Goal: Task Accomplishment & Management: Use online tool/utility

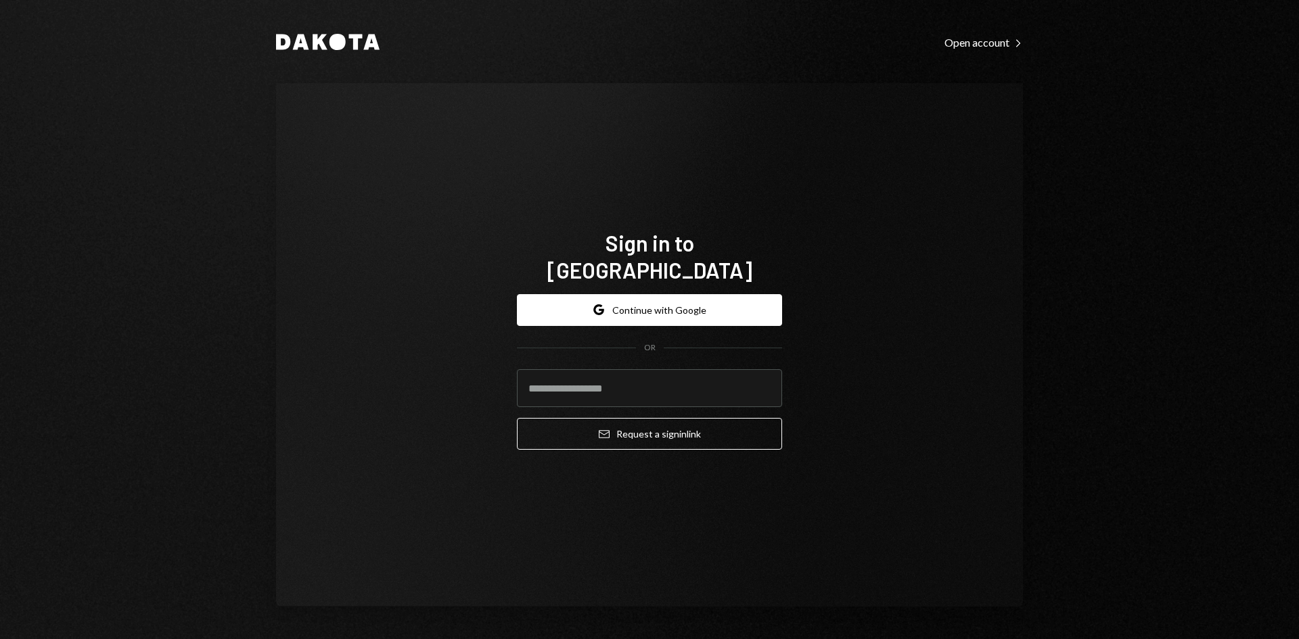
click at [631, 320] on form "Google Continue with Google OR Email Request a sign in link" at bounding box center [649, 372] width 265 height 156
click at [630, 300] on button "Google Continue with Google" at bounding box center [649, 310] width 265 height 32
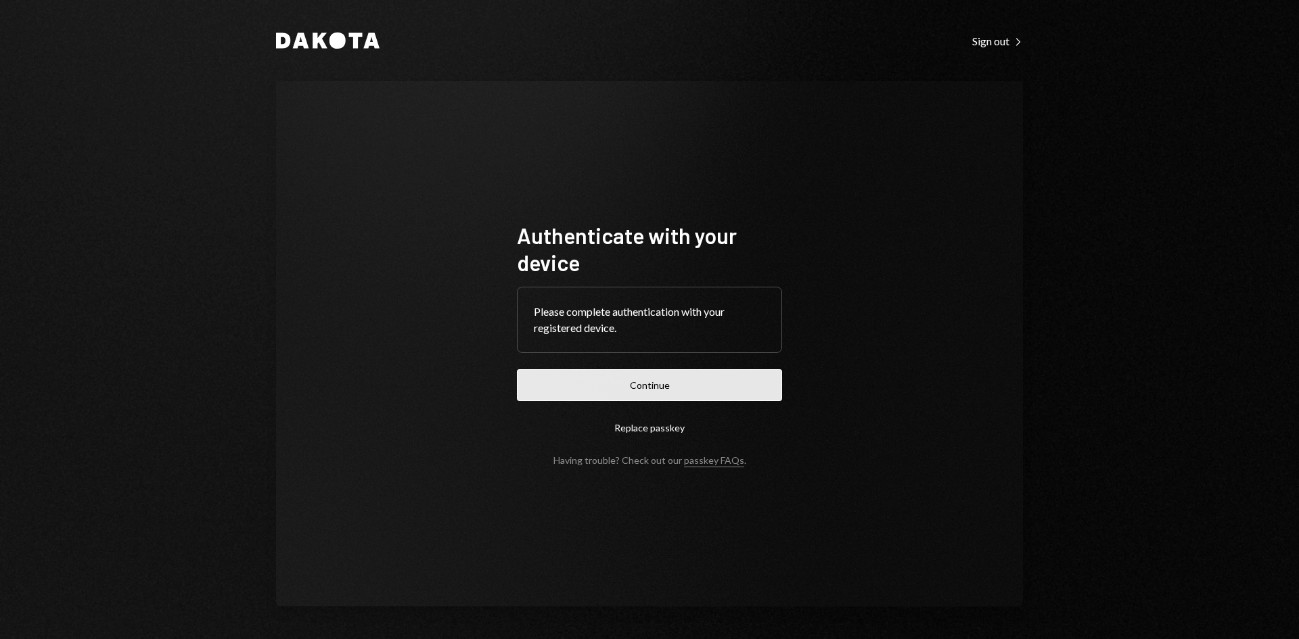
click at [631, 386] on button "Continue" at bounding box center [649, 385] width 265 height 32
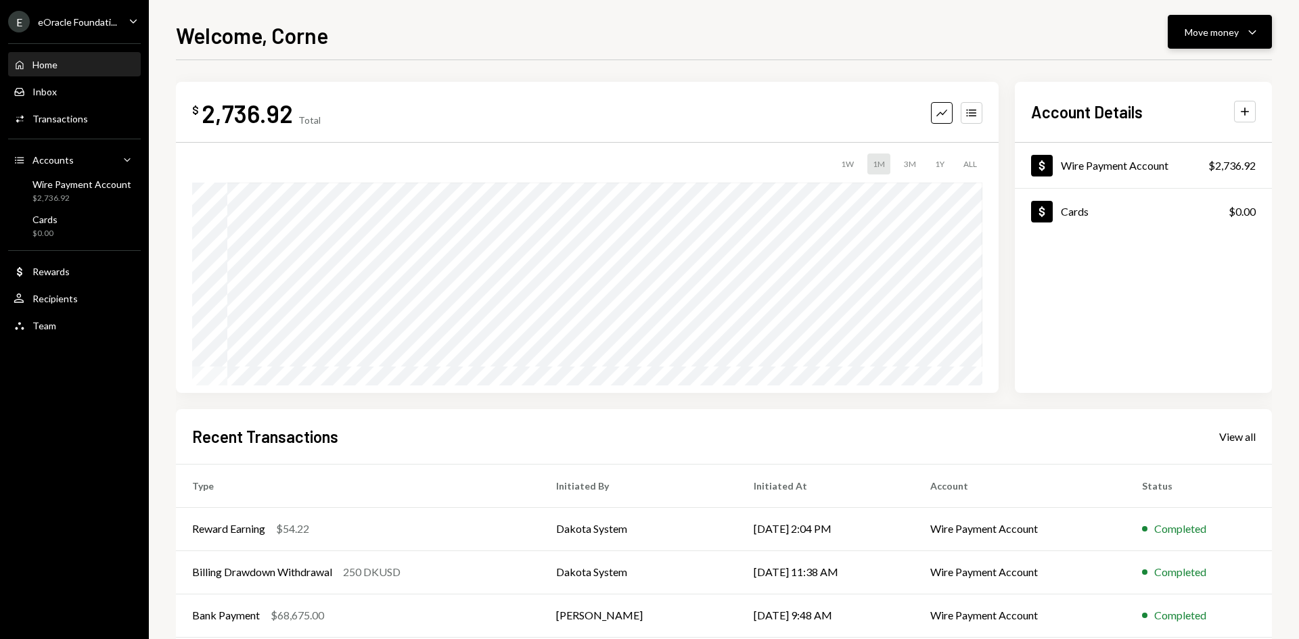
click at [1224, 25] on div "Move money" at bounding box center [1211, 32] width 54 height 14
click at [1190, 162] on div "Swap Swap stablecoins" at bounding box center [1198, 175] width 135 height 30
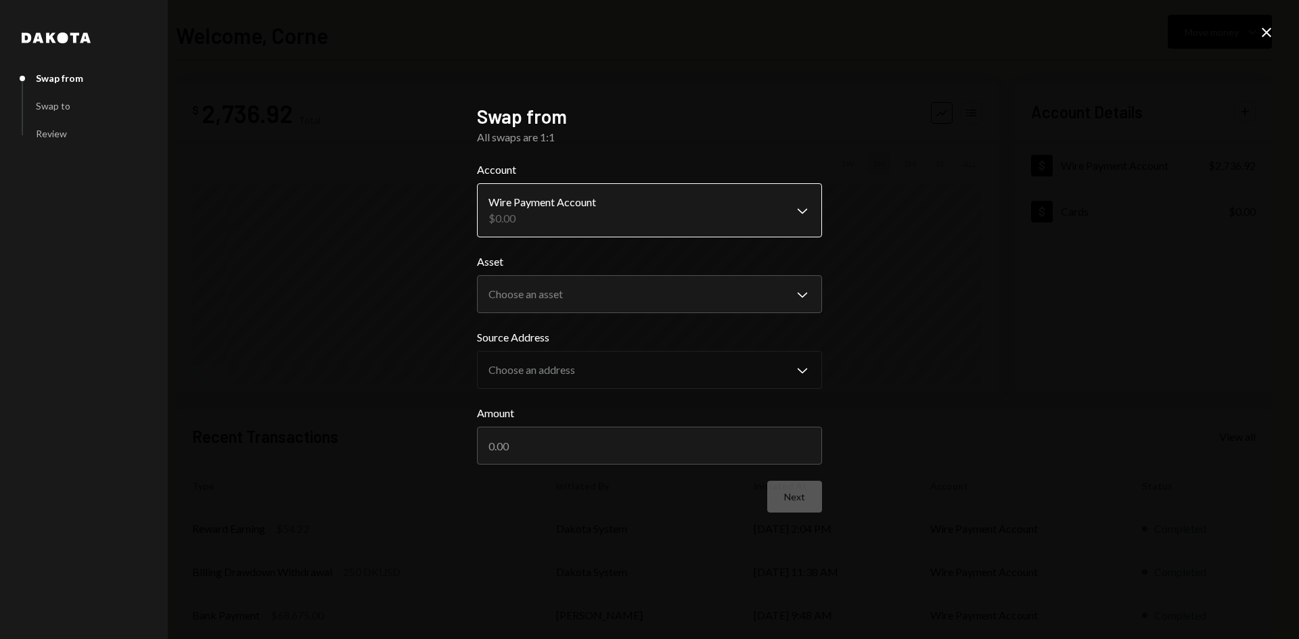
click at [545, 210] on body "E eOracle Foundati... Caret Down Home Home Inbox Inbox Activities Transactions …" at bounding box center [649, 319] width 1299 height 639
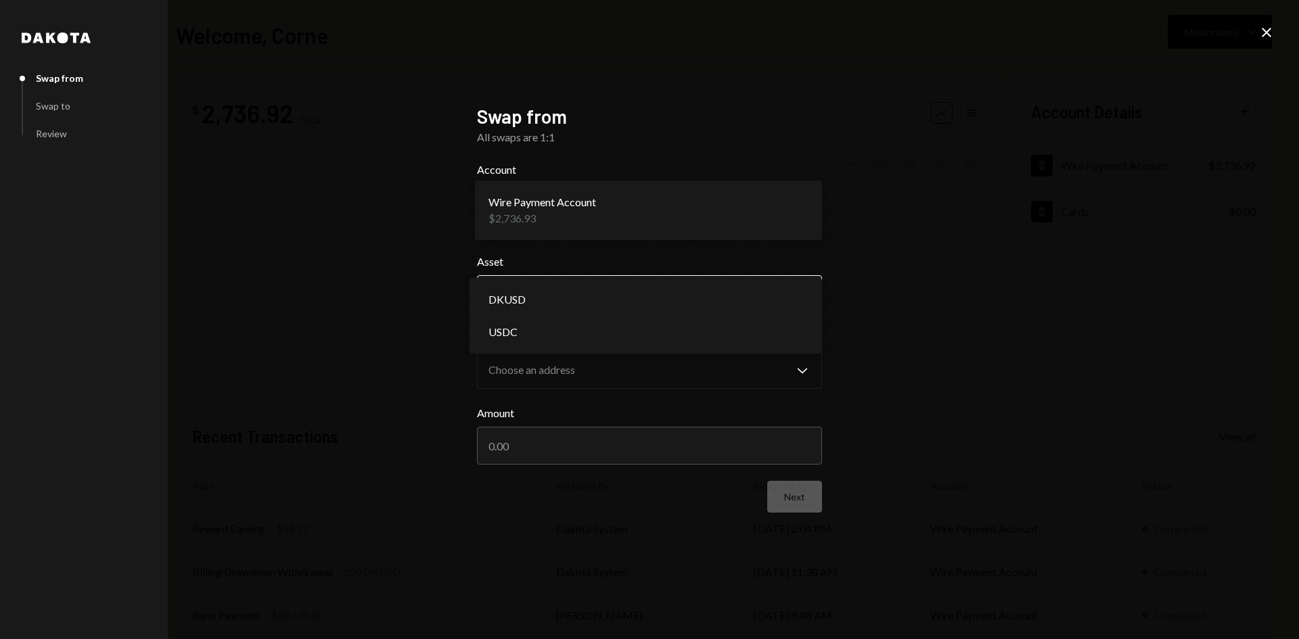
click at [544, 285] on body "E eOracle Foundati... Caret Down Home Home Inbox Inbox Activities Transactions …" at bounding box center [649, 319] width 1299 height 639
select select "****"
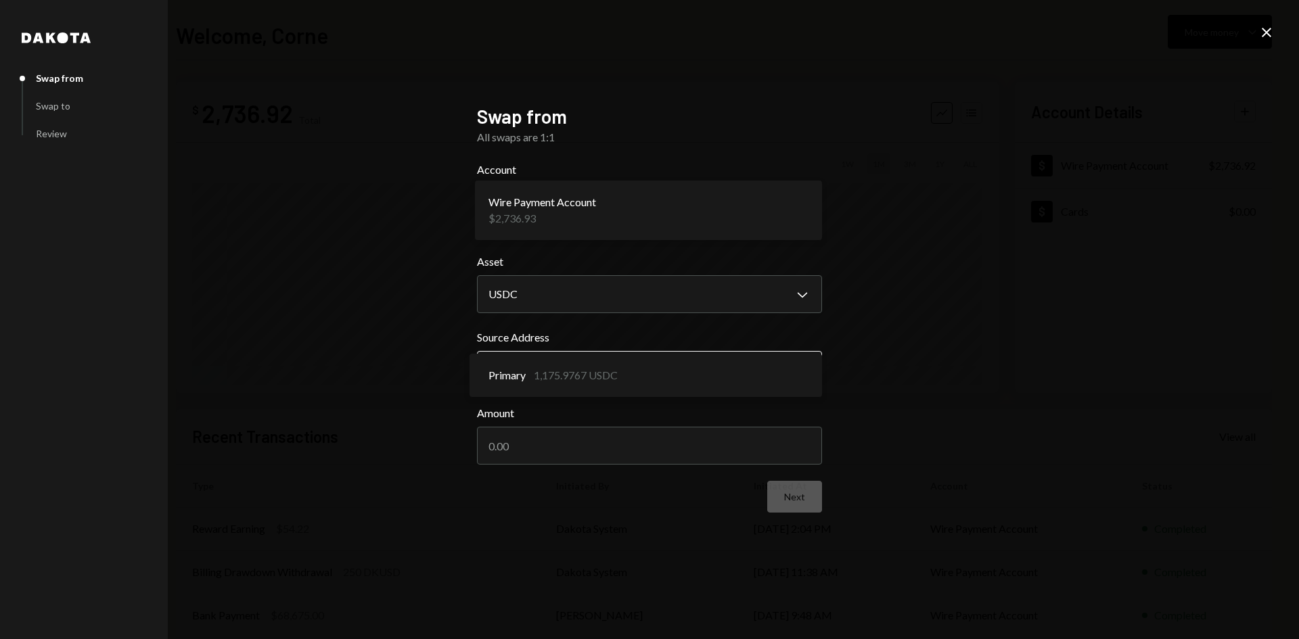
click at [534, 380] on body "E eOracle Foundati... Caret Down Home Home Inbox Inbox Activities Transactions …" at bounding box center [649, 319] width 1299 height 639
click at [532, 453] on input "Amount" at bounding box center [649, 446] width 345 height 38
click at [563, 448] on input "Amount" at bounding box center [649, 446] width 345 height 38
type input "100"
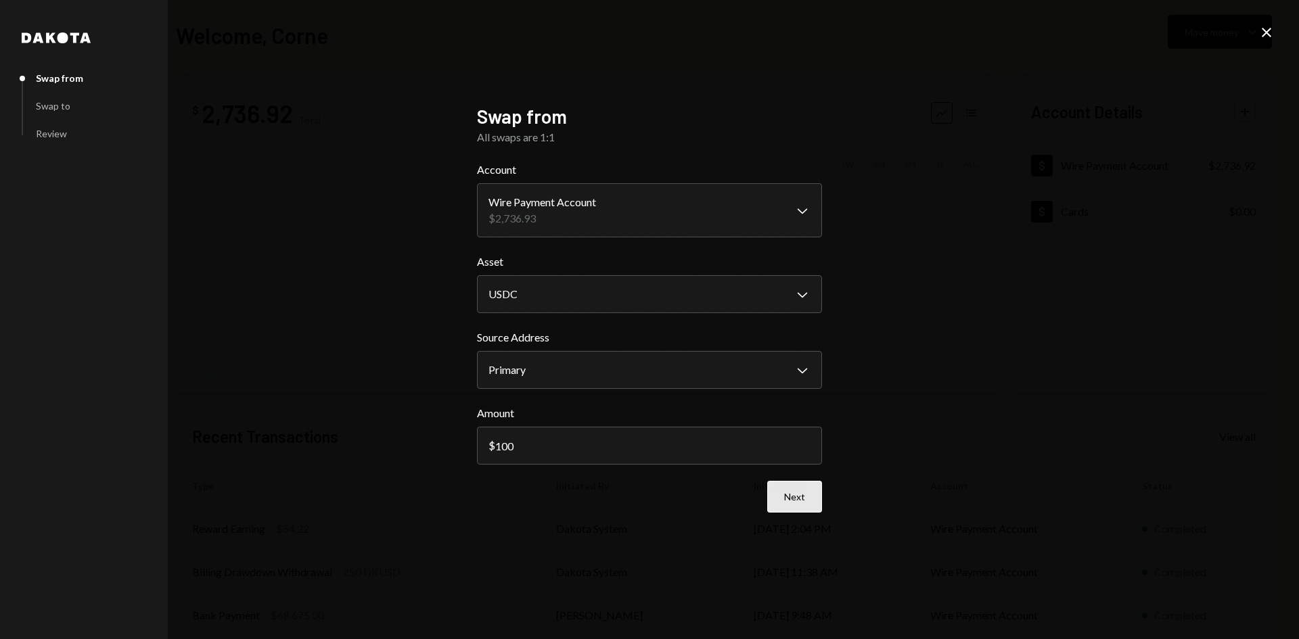
click at [816, 490] on button "Next" at bounding box center [794, 497] width 55 height 32
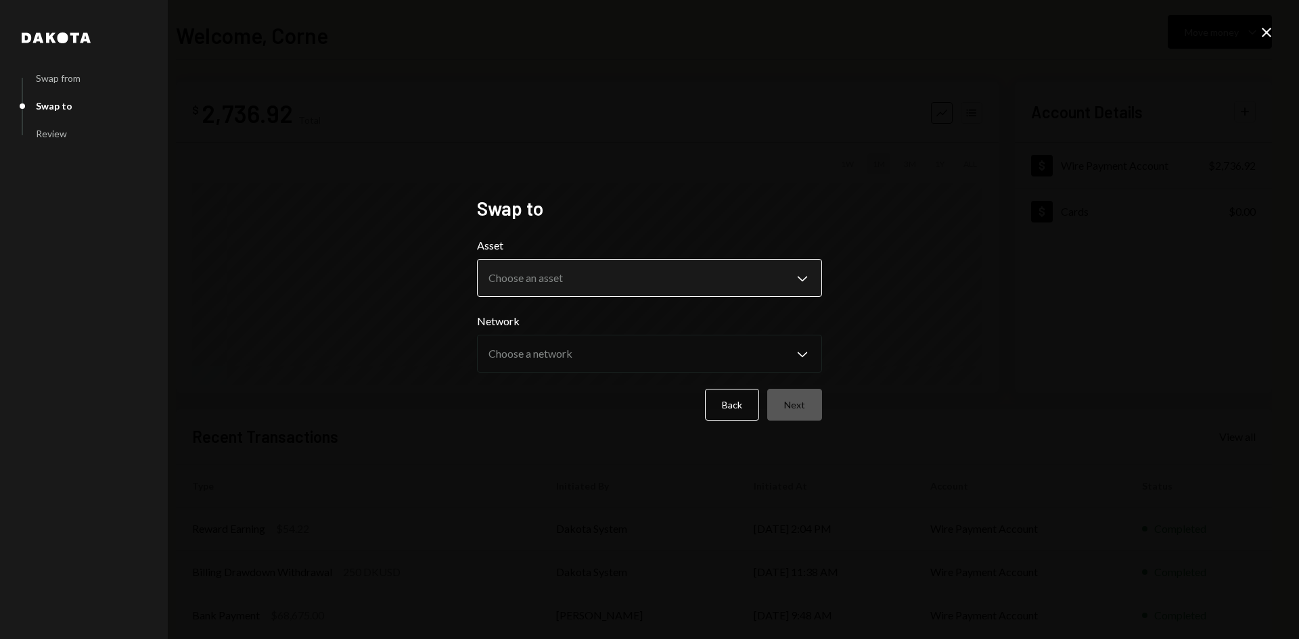
click at [636, 264] on body "**********" at bounding box center [649, 319] width 1299 height 639
click at [757, 205] on h2 "Swap to" at bounding box center [649, 208] width 345 height 26
click at [725, 407] on button "Back" at bounding box center [732, 405] width 54 height 32
